Goal: Information Seeking & Learning: Learn about a topic

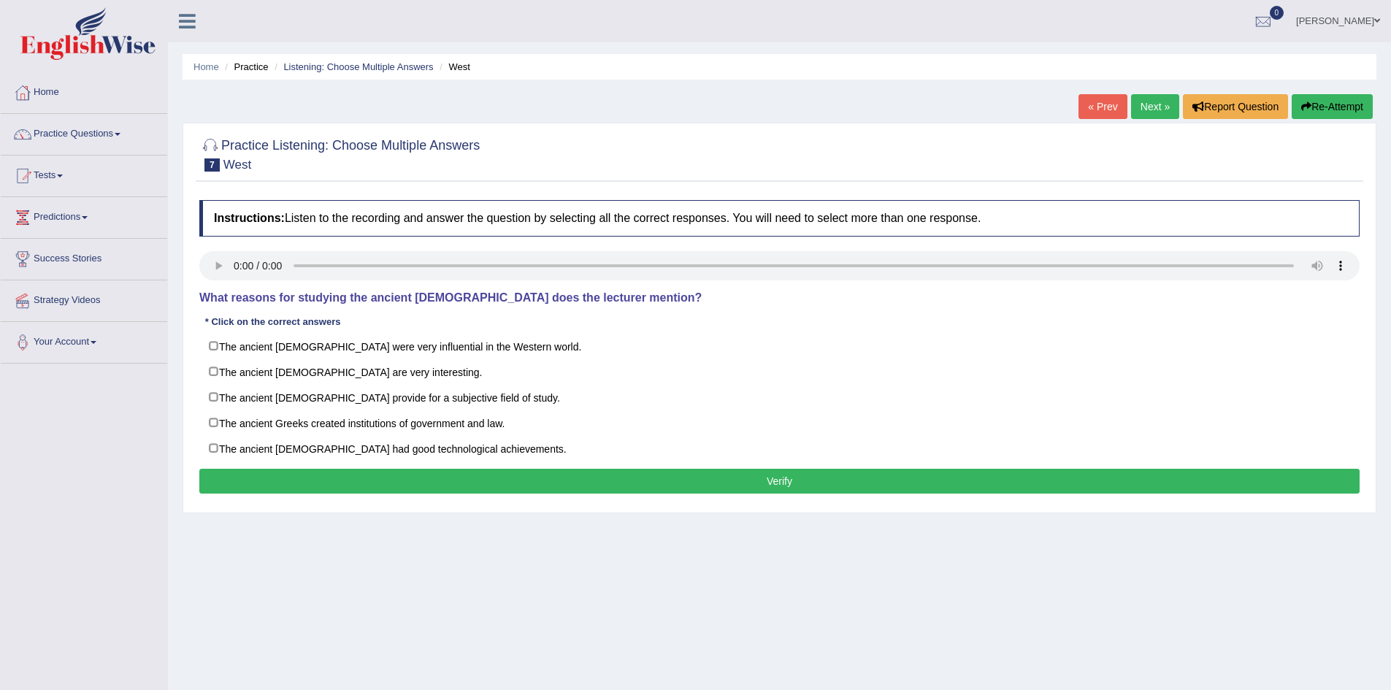
scroll to position [0, 0]
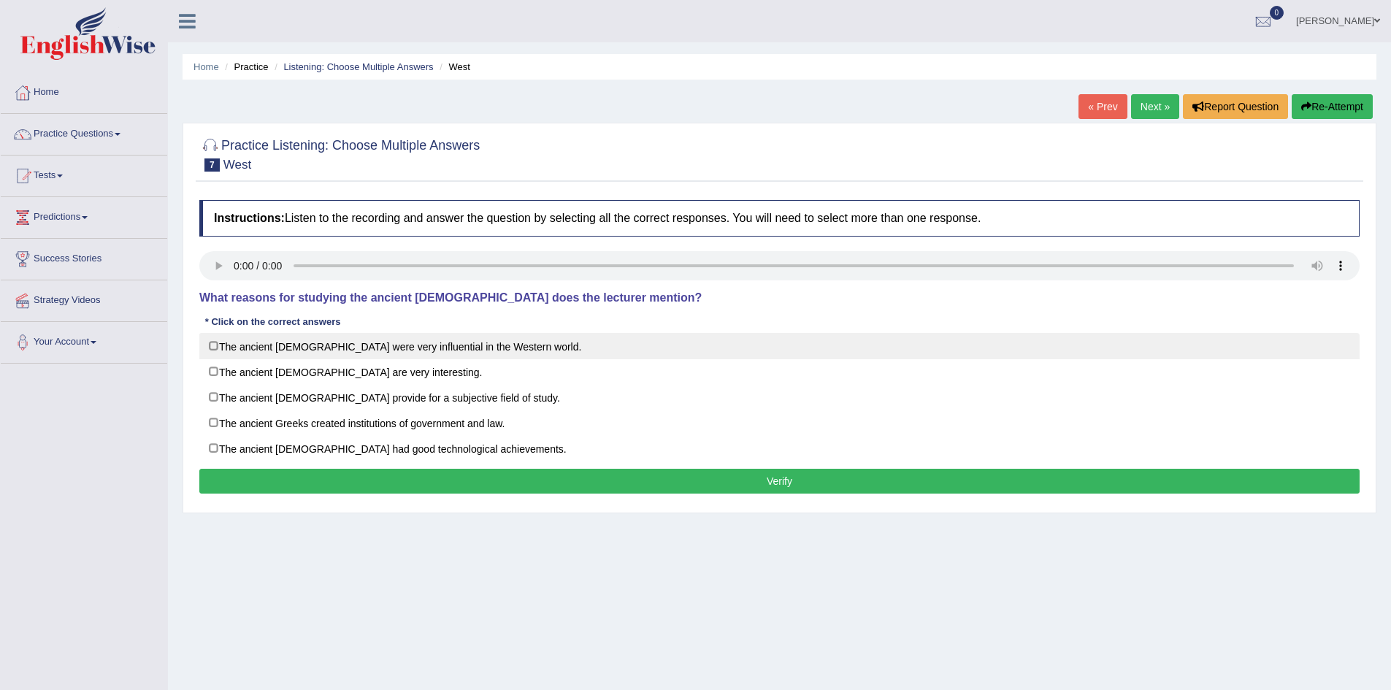
click at [252, 345] on label "The ancient Greeks were very influential in the Western world." at bounding box center [779, 346] width 1160 height 26
checkbox input "true"
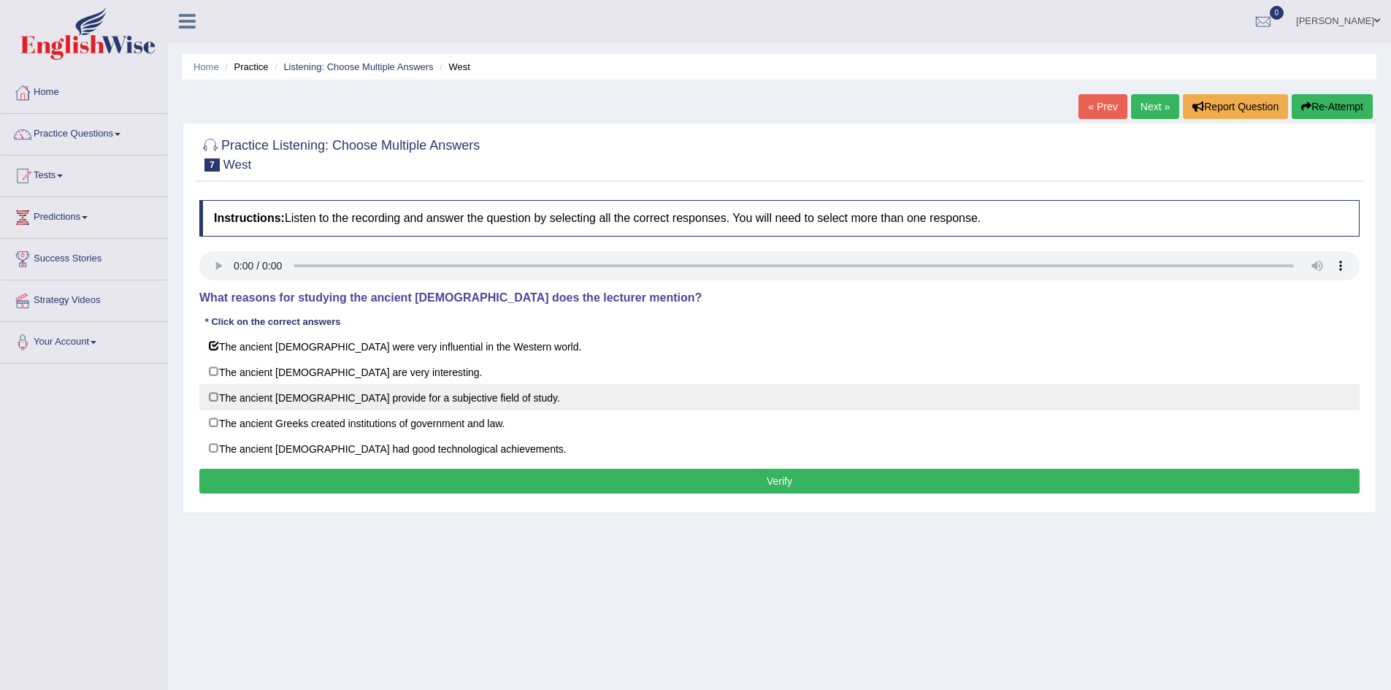
click at [250, 395] on label "The ancient [DEMOGRAPHIC_DATA] provide for a subjective field of study." at bounding box center [779, 397] width 1160 height 26
checkbox input "true"
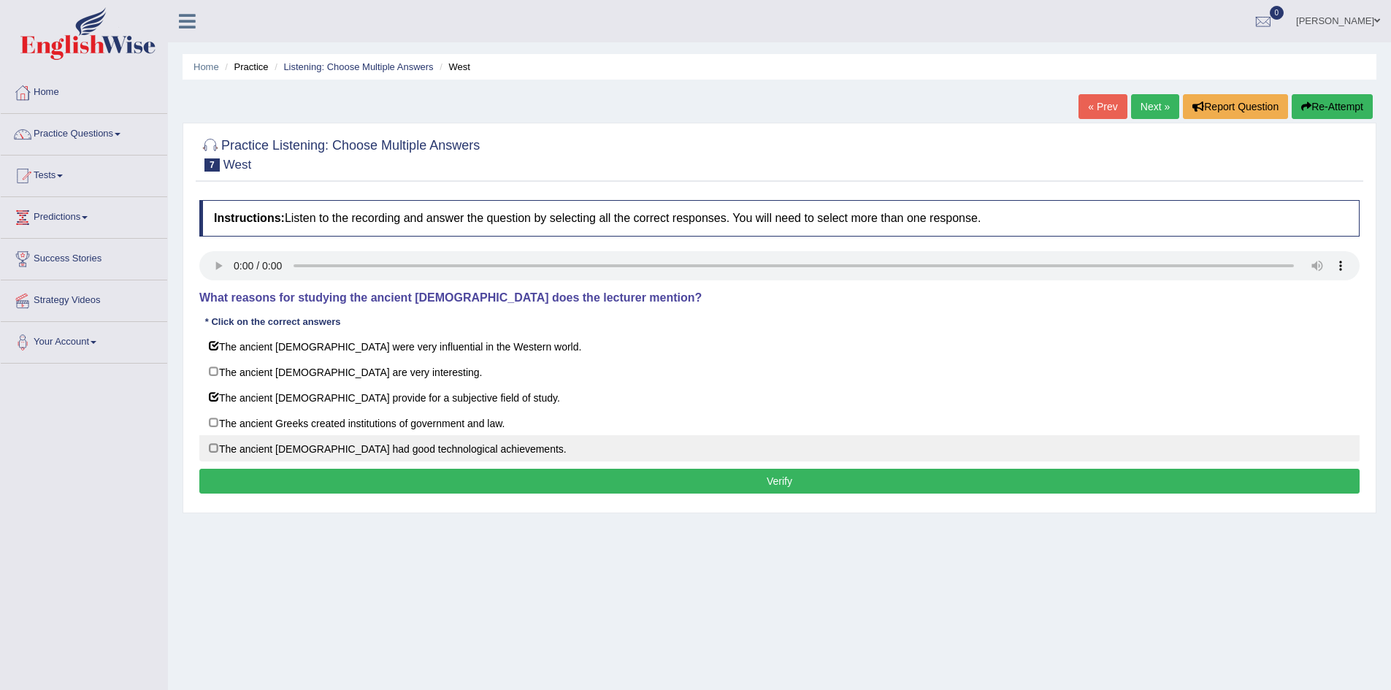
click at [251, 446] on label "The ancient [DEMOGRAPHIC_DATA] had good technological achievements." at bounding box center [779, 448] width 1160 height 26
checkbox input "true"
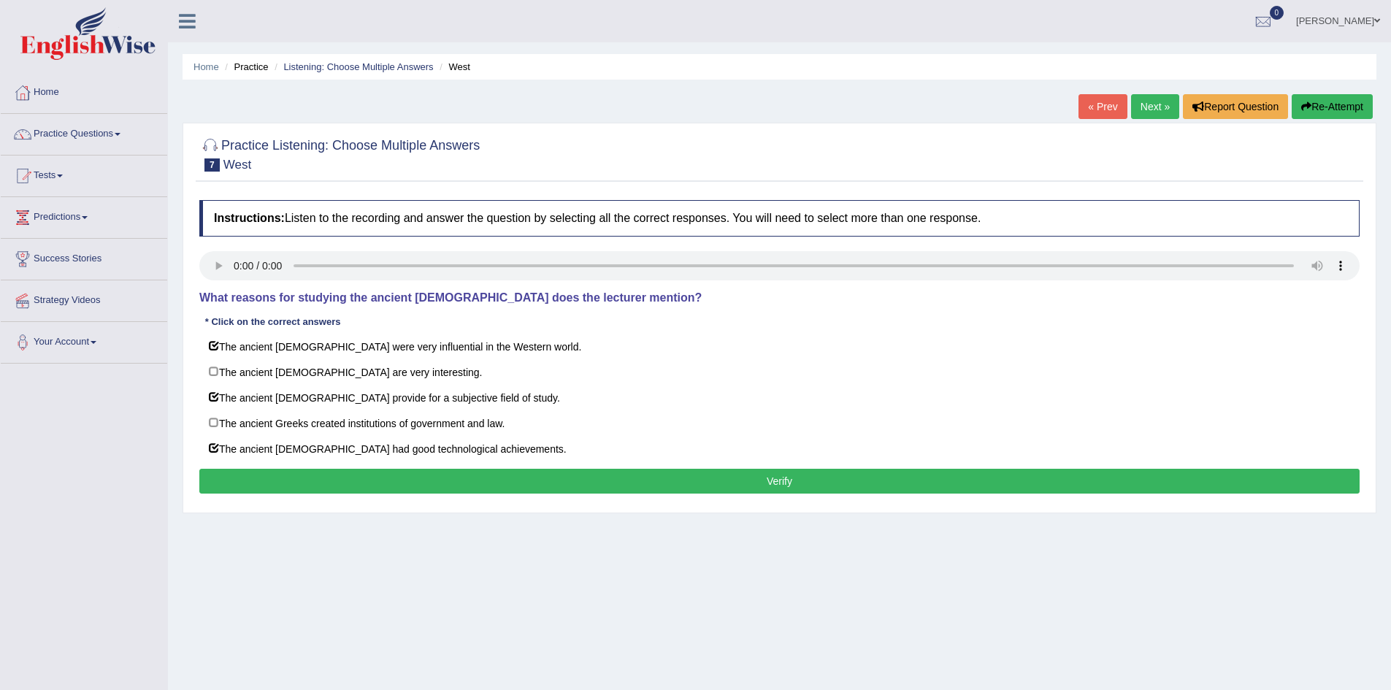
click at [259, 475] on button "Verify" at bounding box center [779, 481] width 1160 height 25
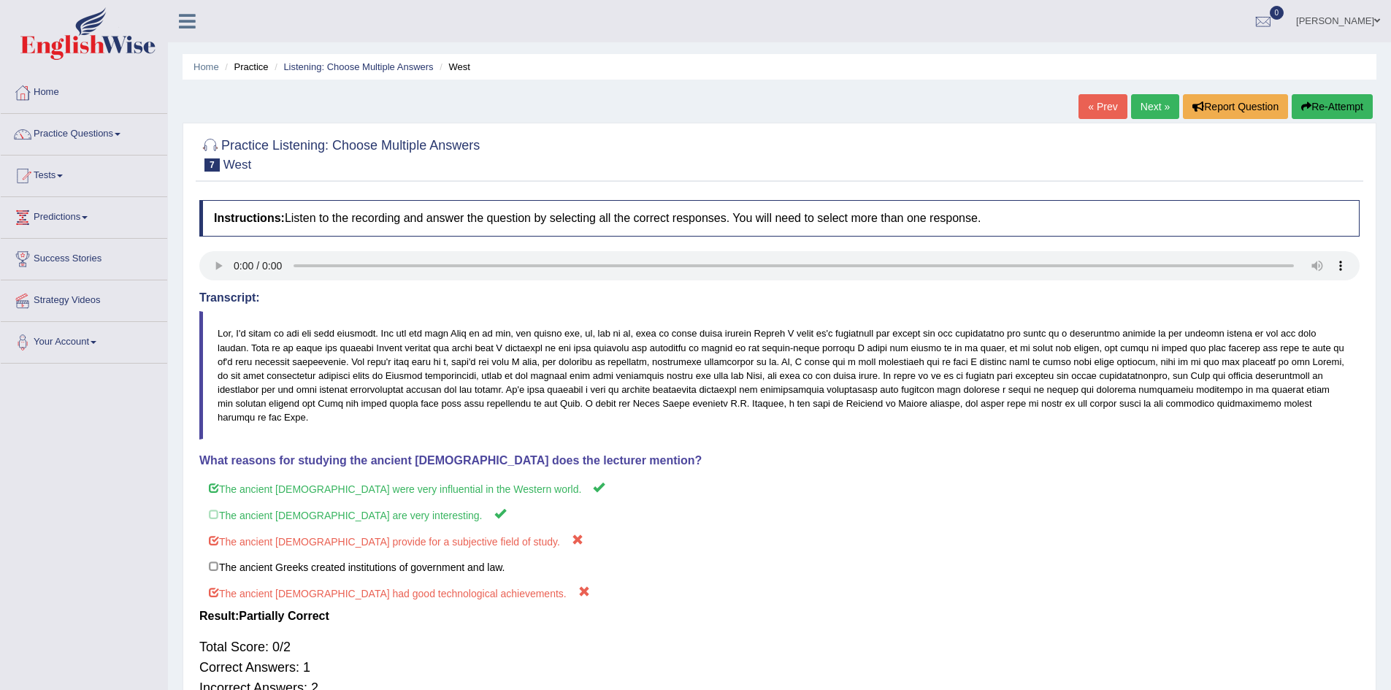
click at [1152, 102] on link "Next »" at bounding box center [1155, 106] width 48 height 25
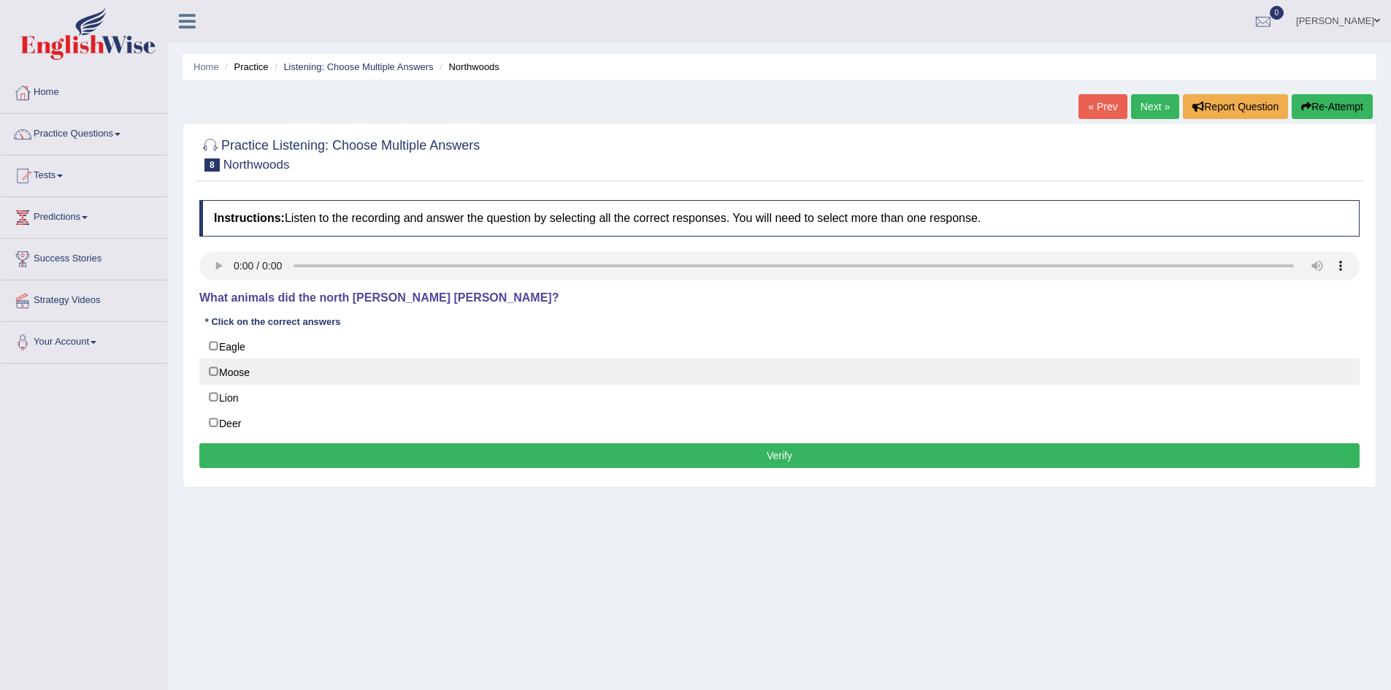
click at [253, 378] on label "Moose" at bounding box center [779, 372] width 1160 height 26
checkbox input "true"
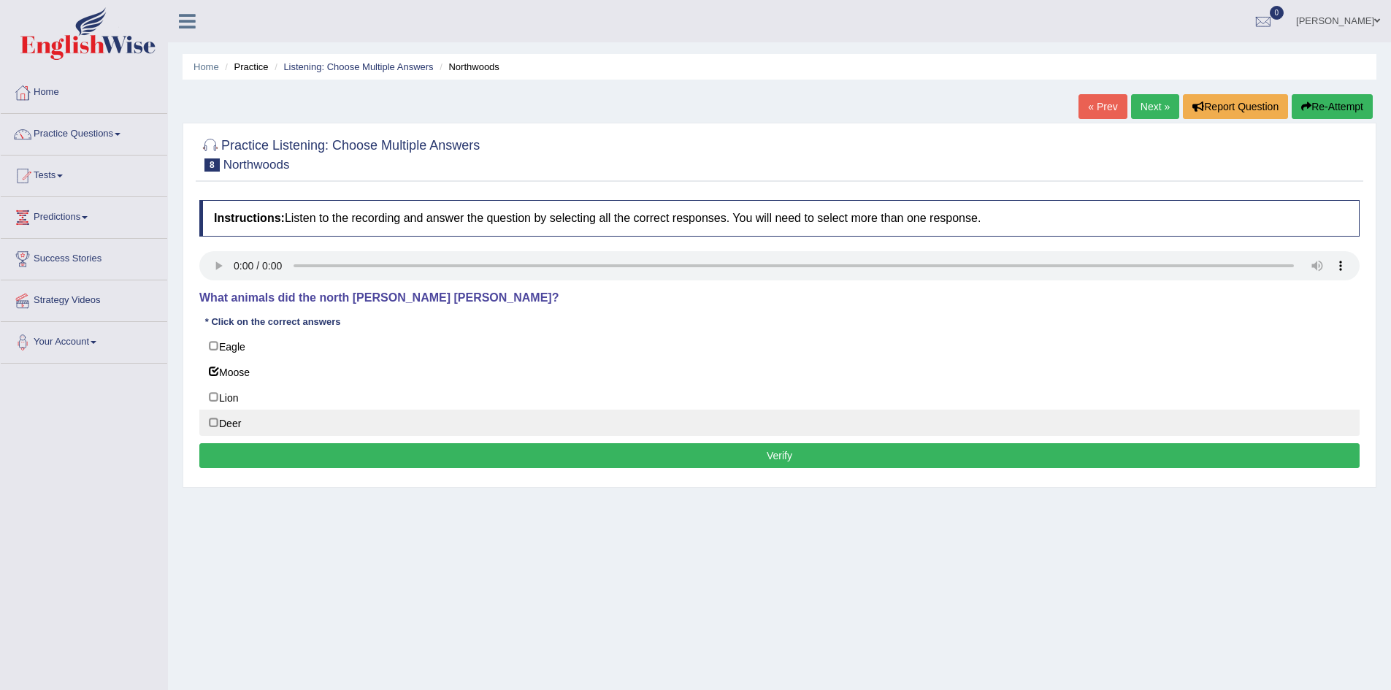
click at [250, 422] on label "Deer" at bounding box center [779, 423] width 1160 height 26
checkbox input "true"
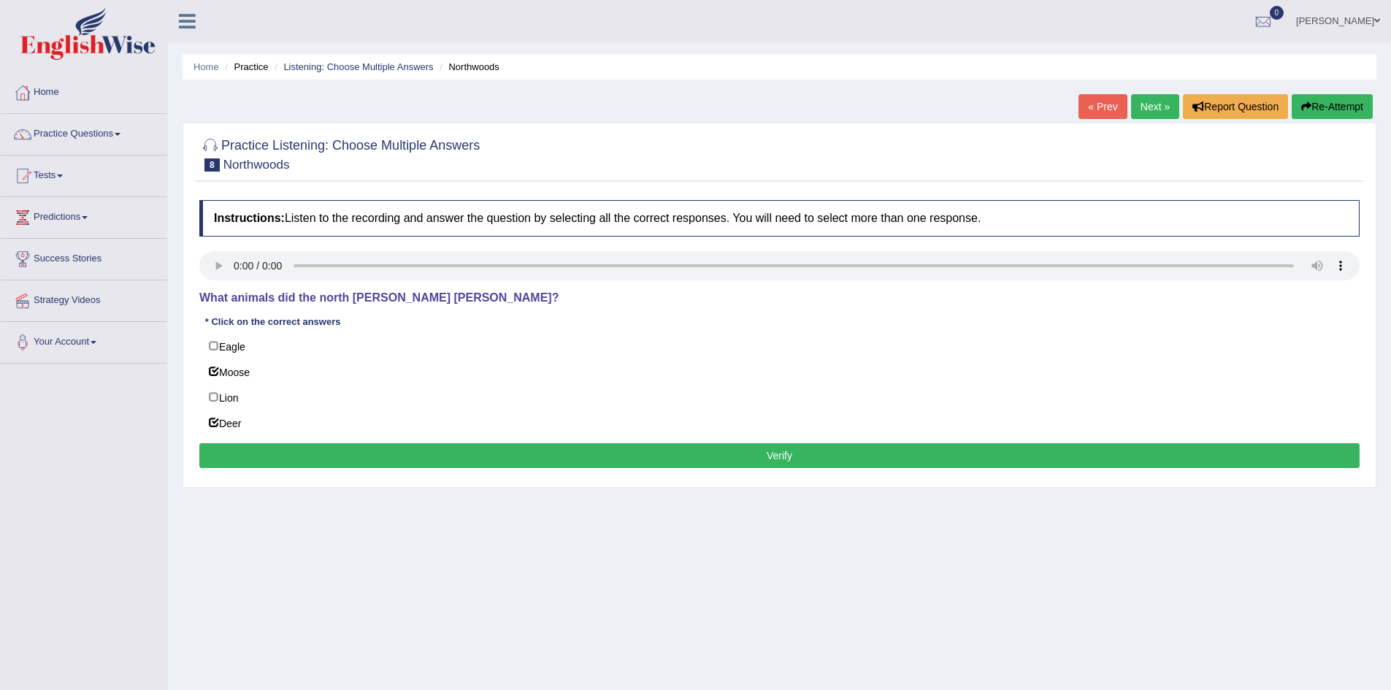
click at [295, 451] on button "Verify" at bounding box center [779, 455] width 1160 height 25
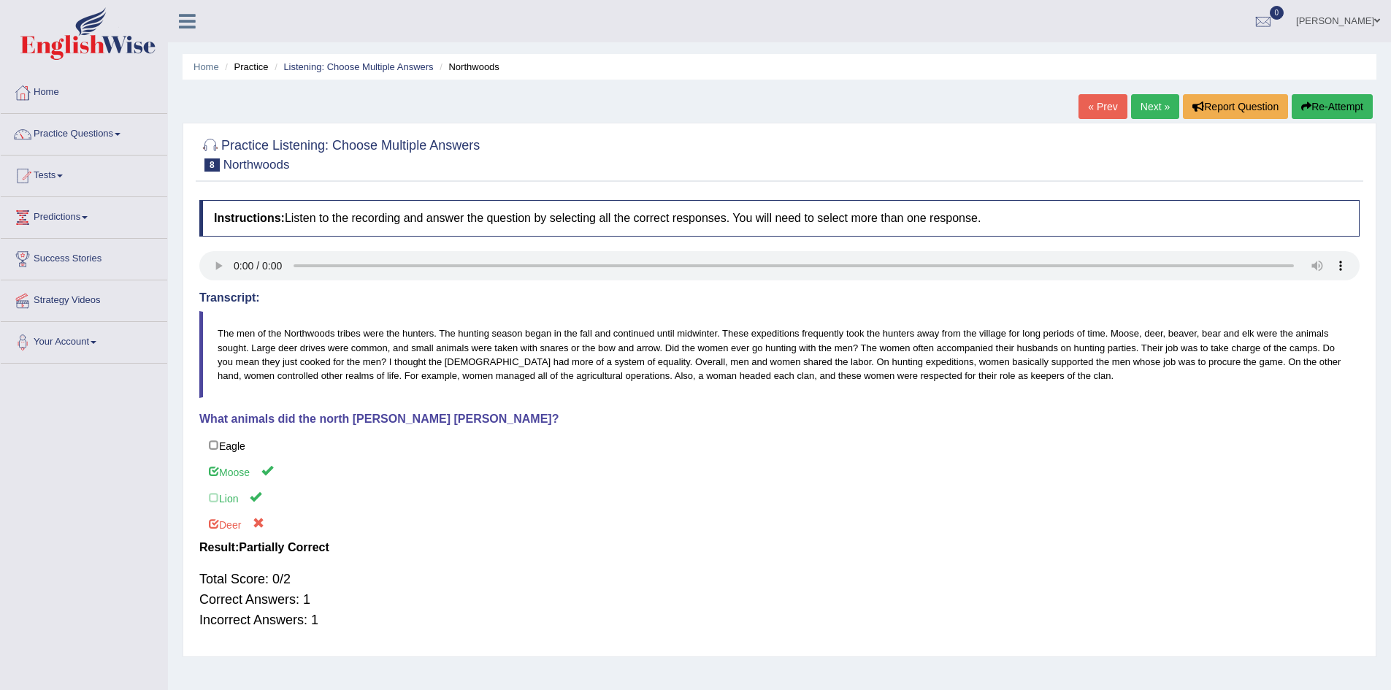
click at [295, 451] on label "Eagle" at bounding box center [779, 445] width 1160 height 26
click at [1093, 115] on link "« Prev" at bounding box center [1103, 106] width 48 height 25
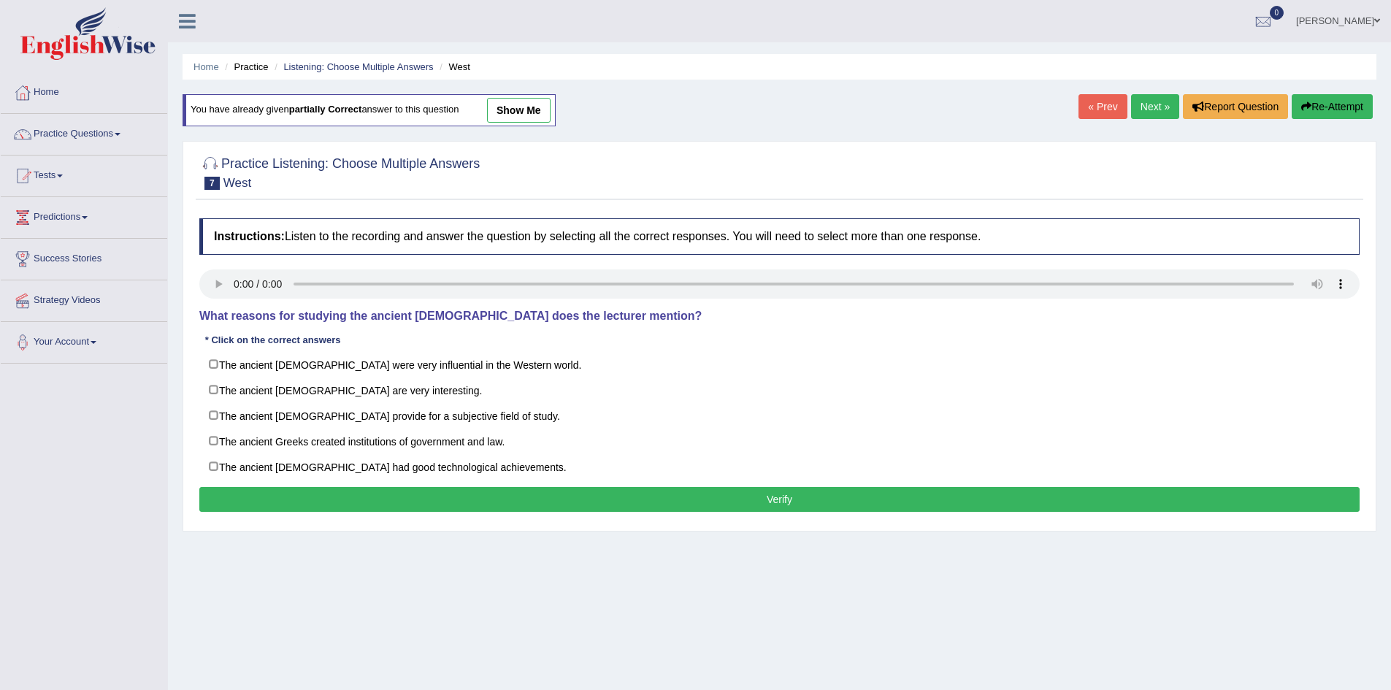
click at [1148, 109] on link "Next »" at bounding box center [1155, 106] width 48 height 25
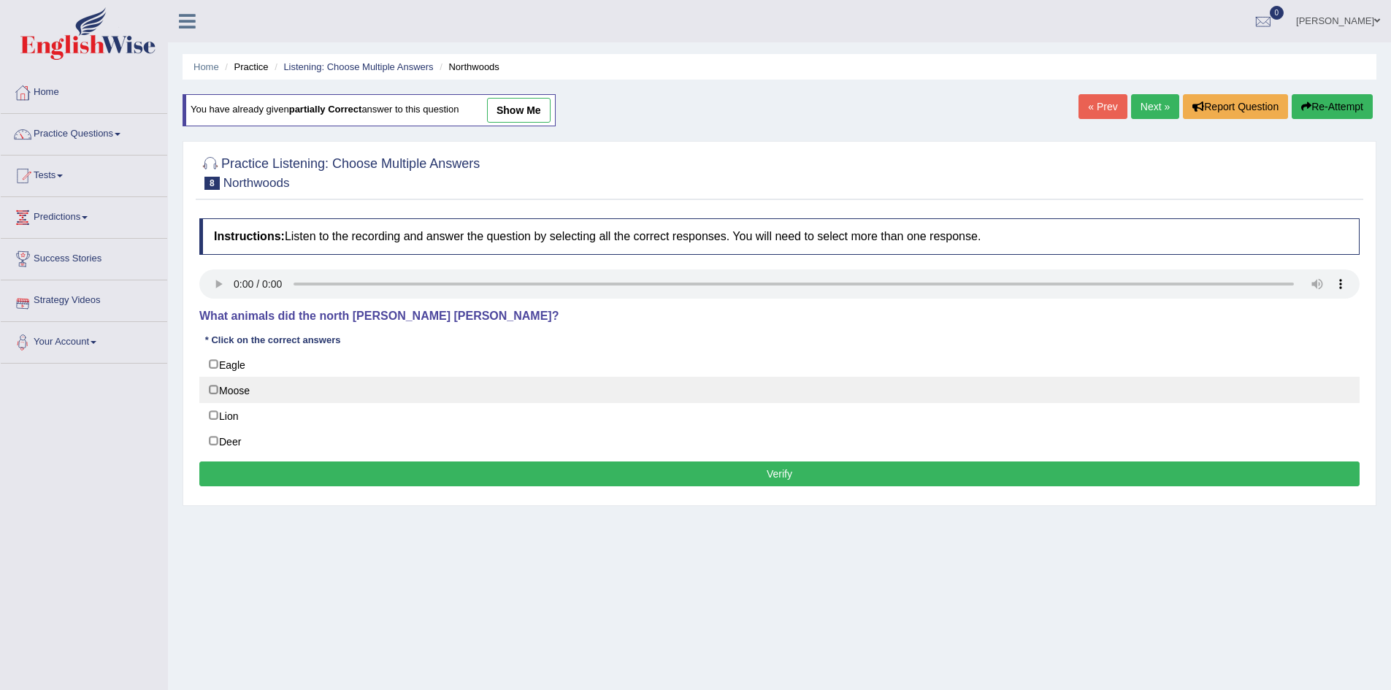
click at [236, 397] on label "Moose" at bounding box center [779, 390] width 1160 height 26
checkbox input "true"
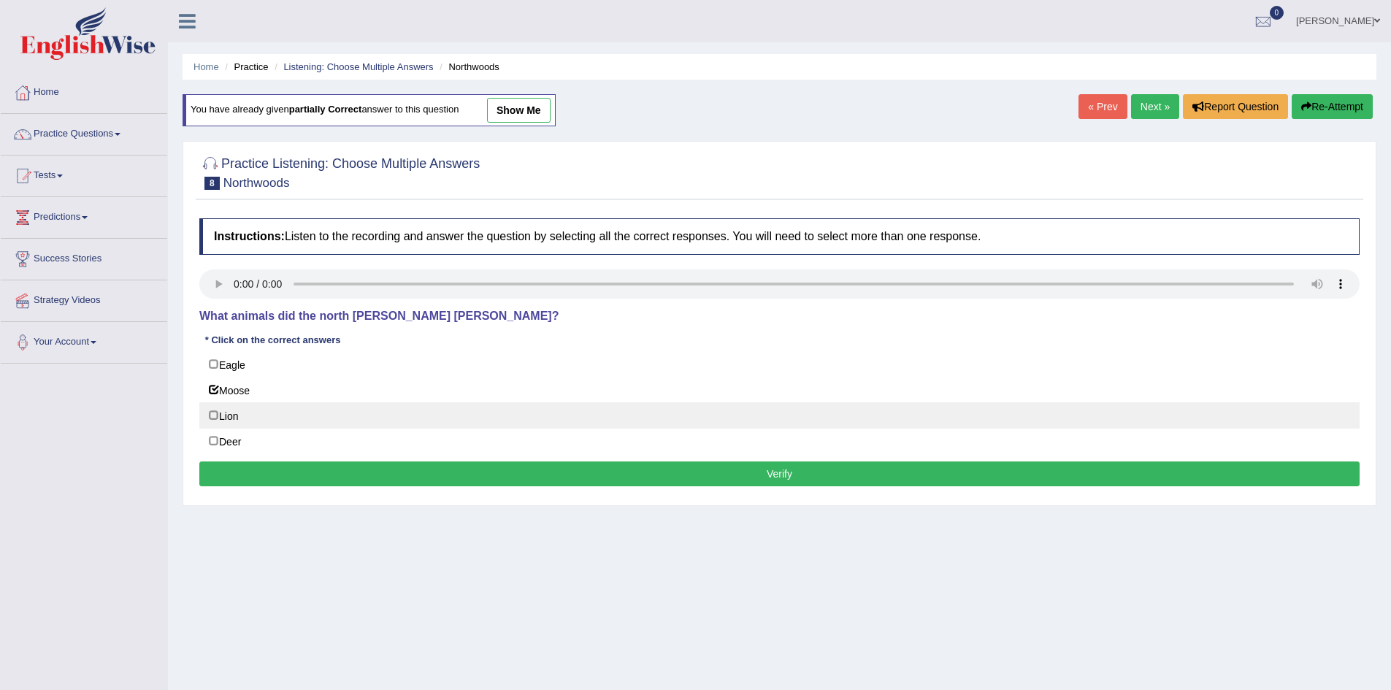
click at [238, 413] on label "Lion" at bounding box center [779, 415] width 1160 height 26
checkbox input "true"
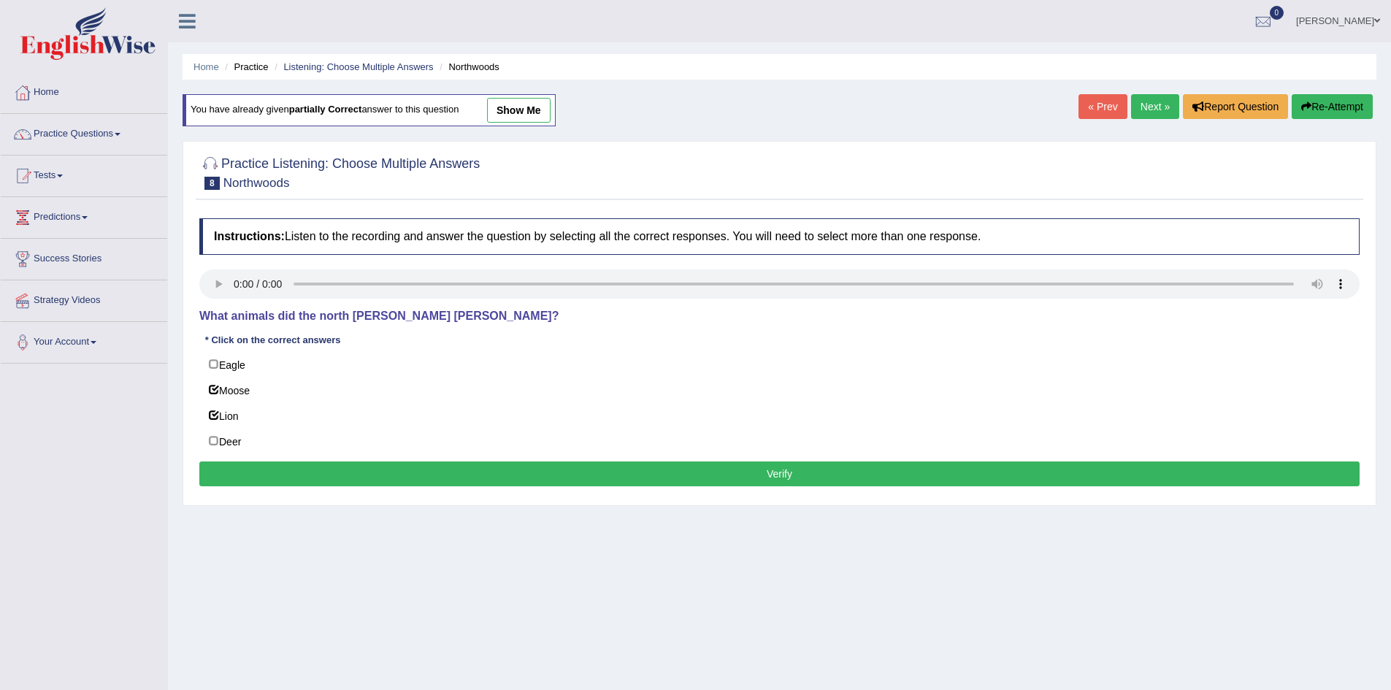
click at [649, 483] on button "Verify" at bounding box center [779, 474] width 1160 height 25
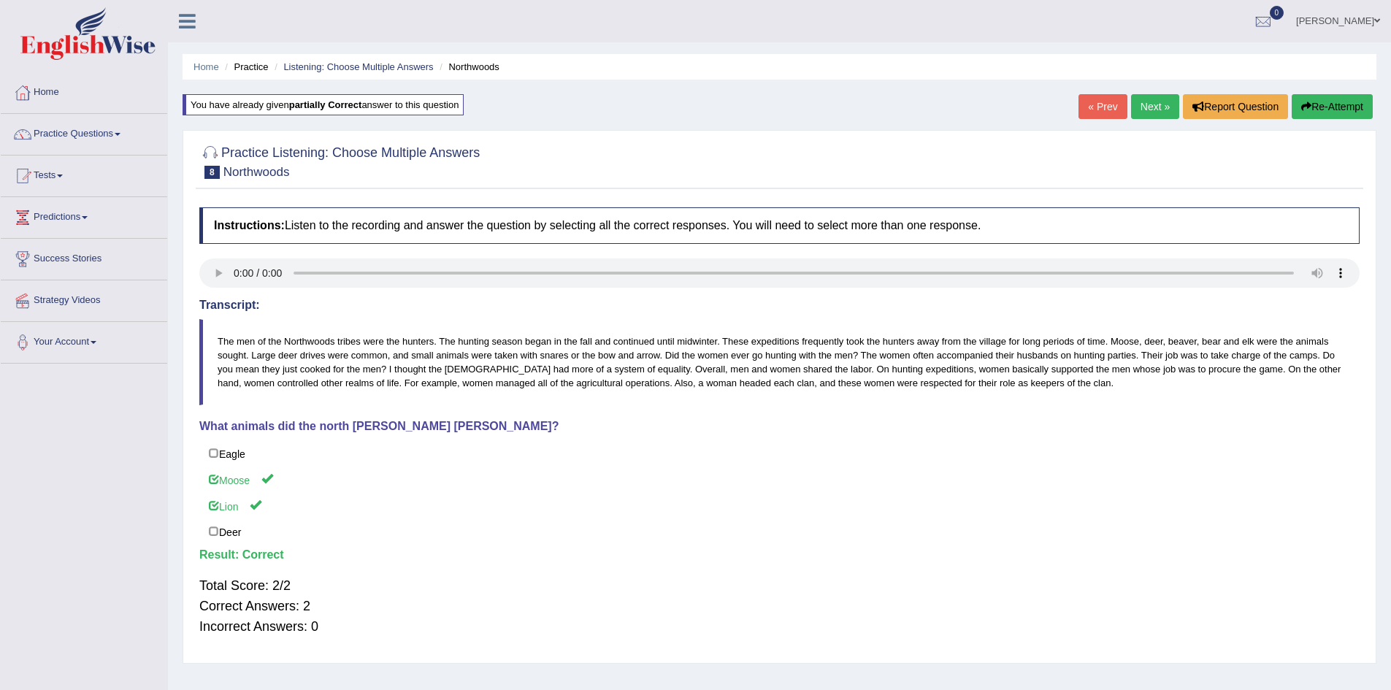
click at [1149, 104] on link "Next »" at bounding box center [1155, 106] width 48 height 25
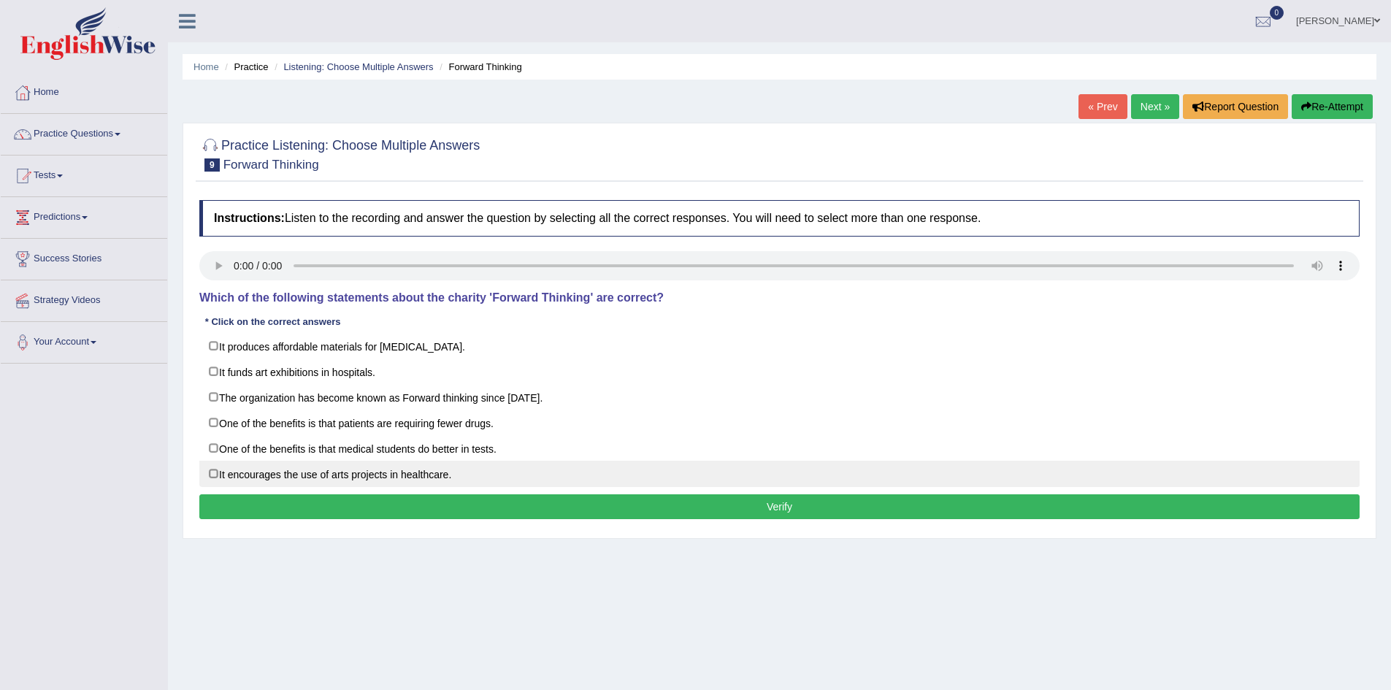
click at [465, 472] on label "It encourages the use of arts projects in healthcare." at bounding box center [779, 474] width 1160 height 26
checkbox input "true"
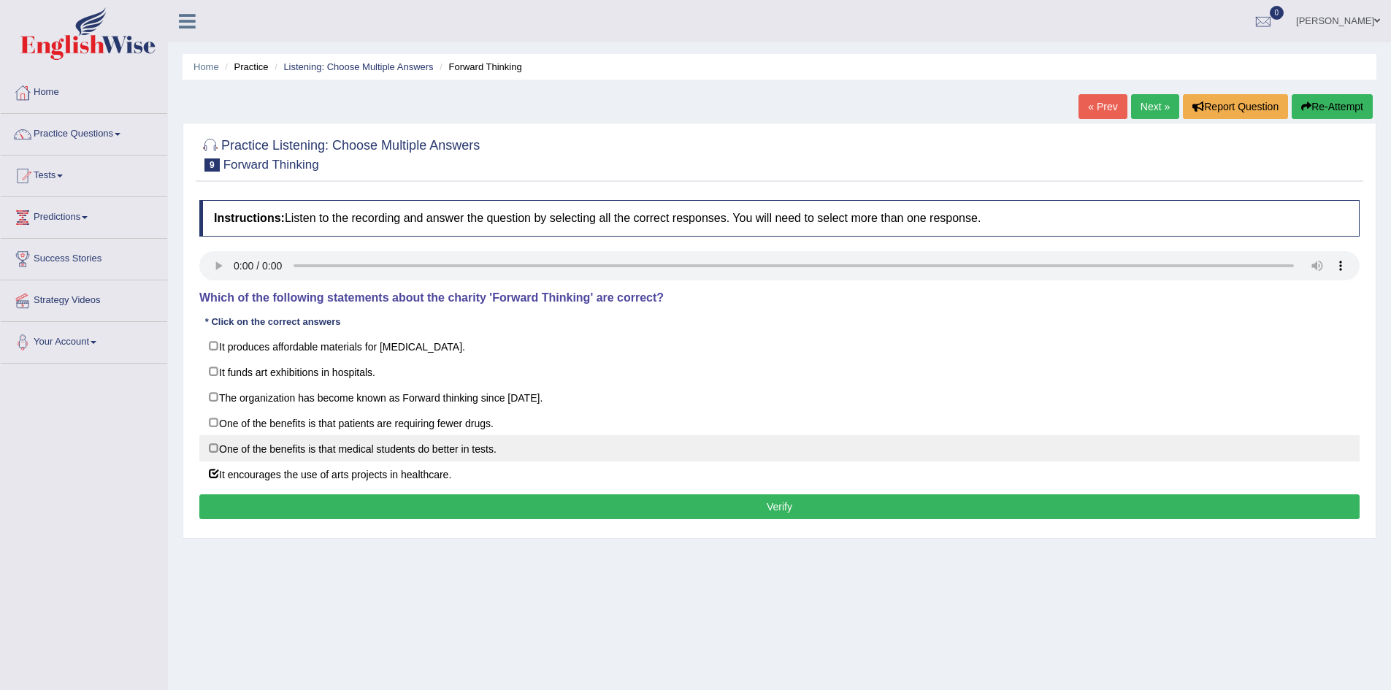
click at [467, 454] on label "One of the benefits is that medical students do better in tests." at bounding box center [779, 448] width 1160 height 26
click at [297, 450] on label "One of the benefits is that medical students do better in tests." at bounding box center [779, 448] width 1160 height 26
checkbox input "false"
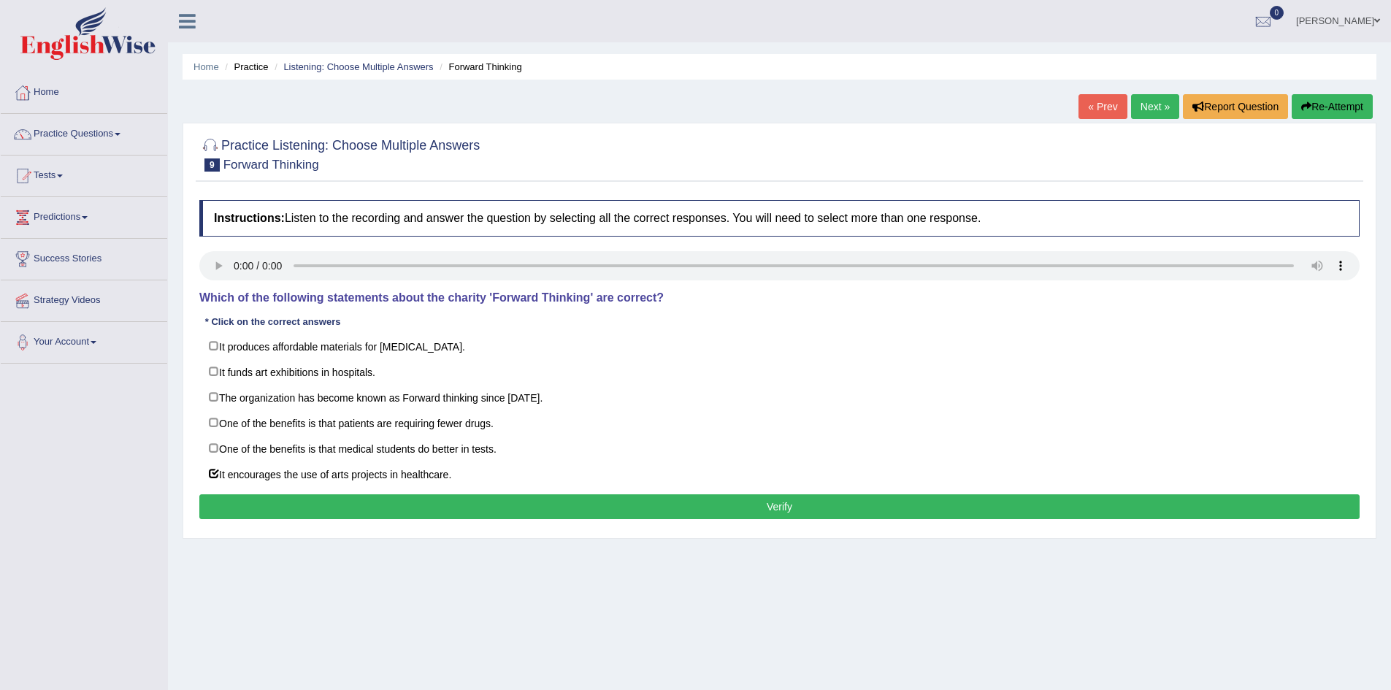
click at [378, 502] on button "Verify" at bounding box center [779, 506] width 1160 height 25
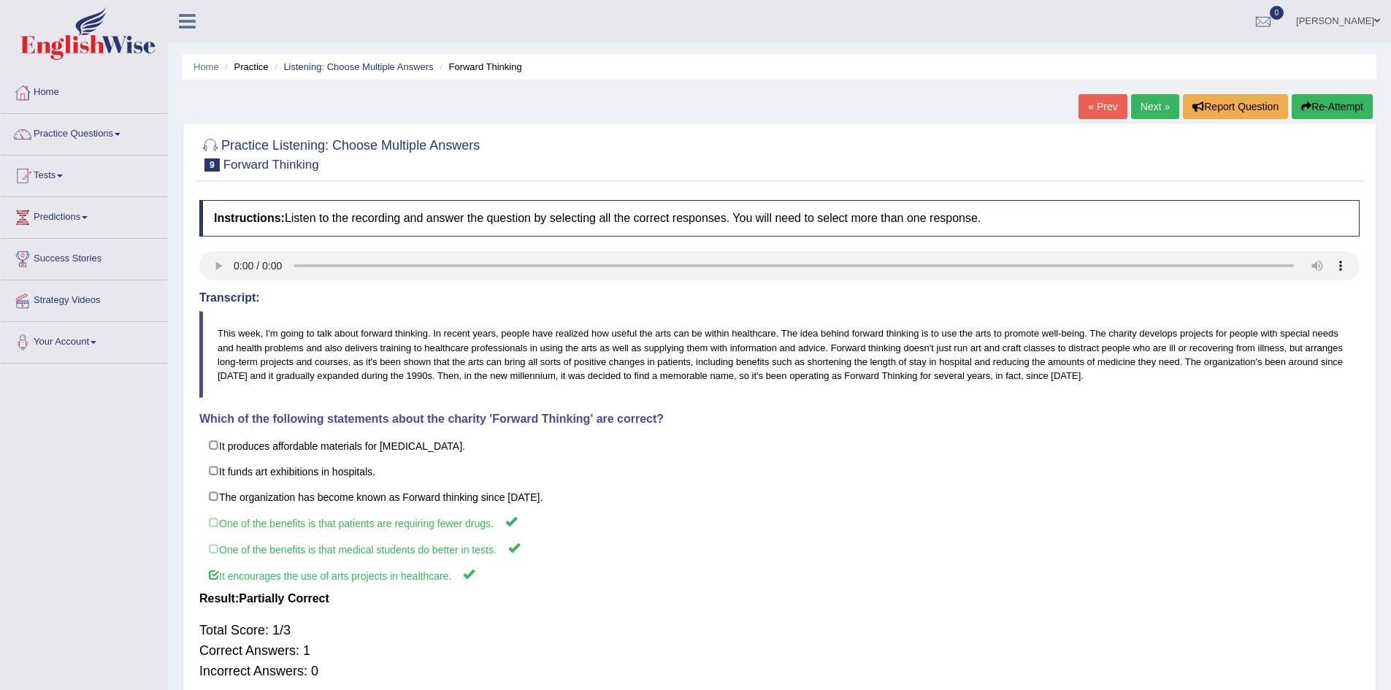
click at [1158, 110] on link "Next »" at bounding box center [1155, 106] width 48 height 25
